Goal: Information Seeking & Learning: Learn about a topic

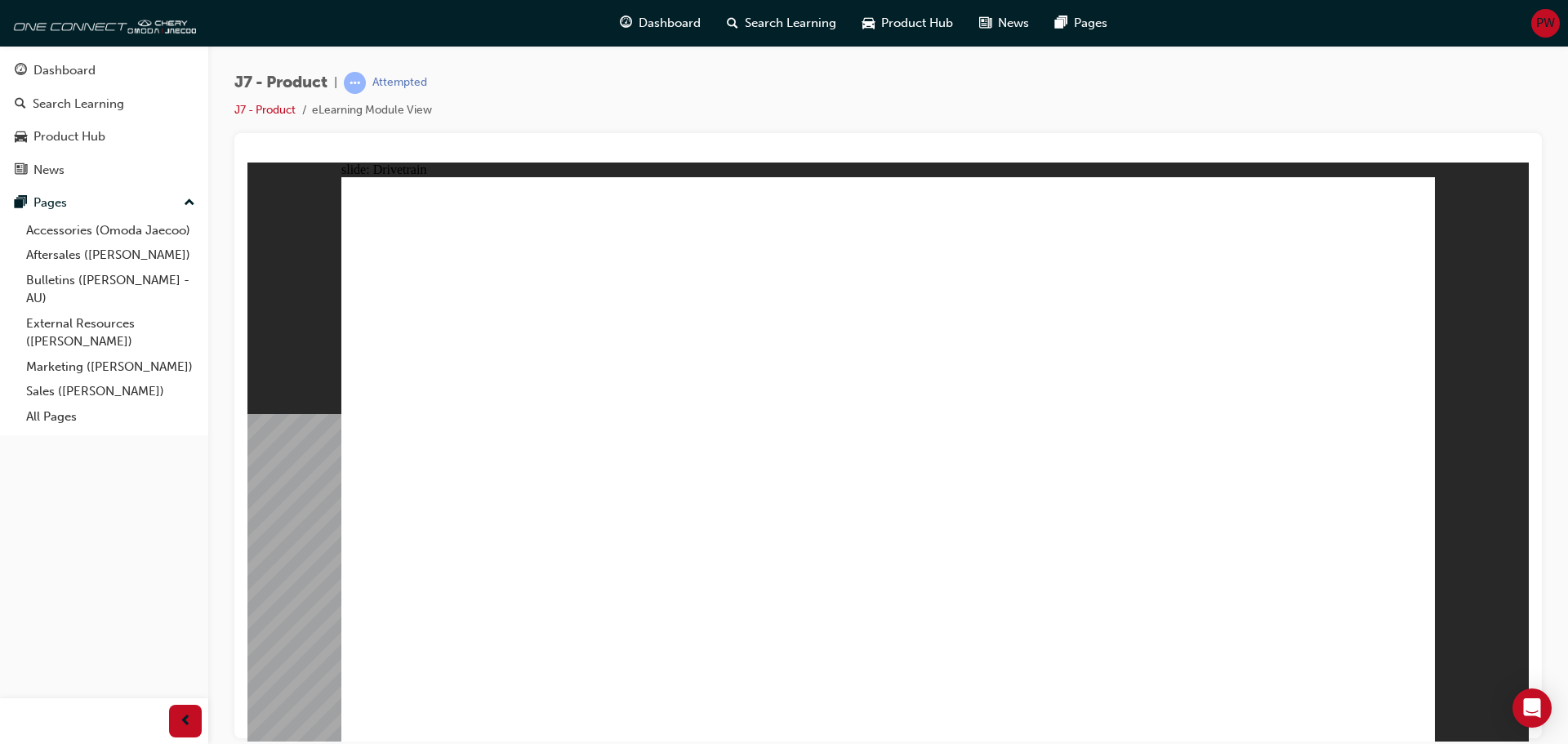
drag, startPoint x: 851, startPoint y: 609, endPoint x: 875, endPoint y: 619, distance: 26.0
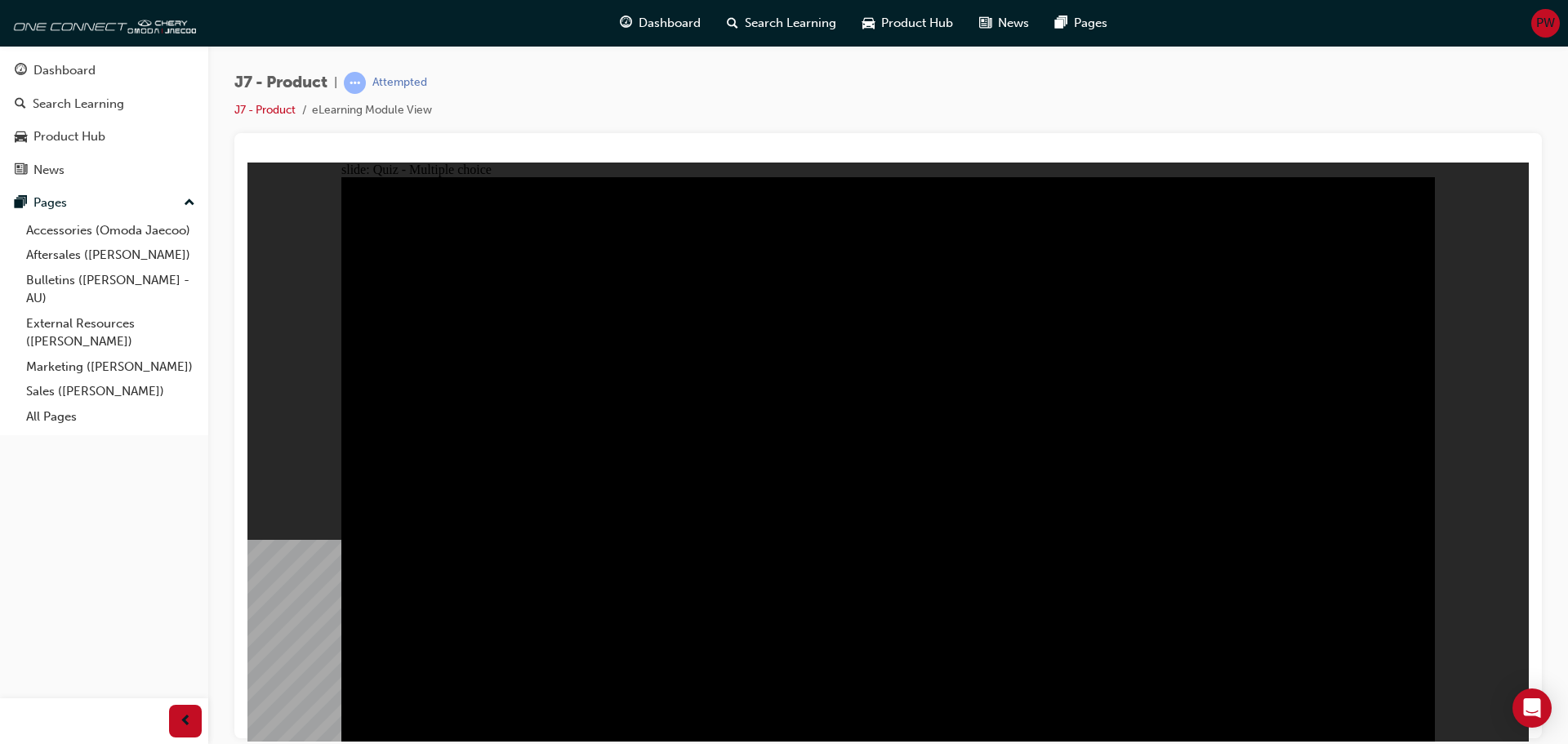
radio input "true"
